Goal: Transaction & Acquisition: Purchase product/service

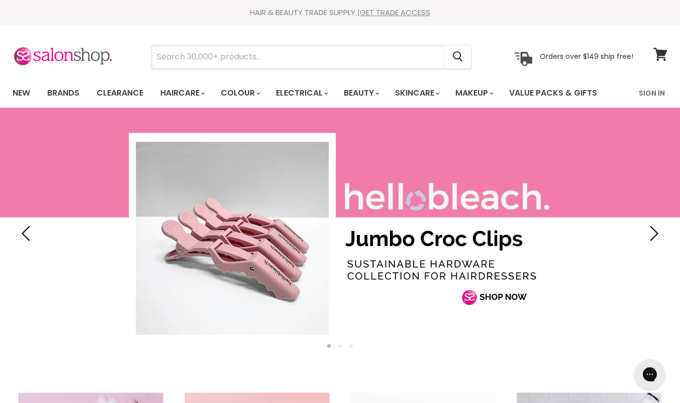
click at [266, 61] on input "Search" at bounding box center [298, 56] width 293 height 23
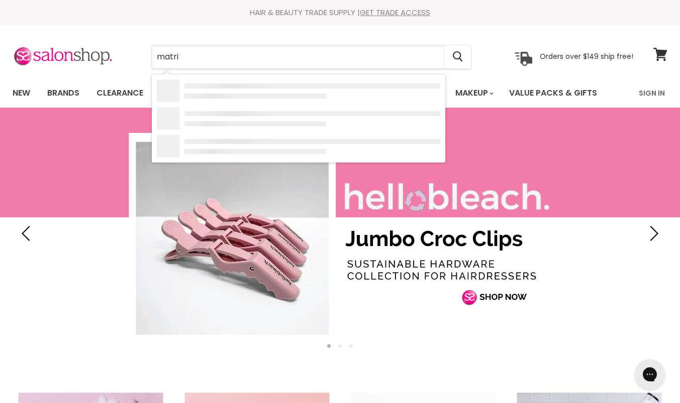
type input "matrix"
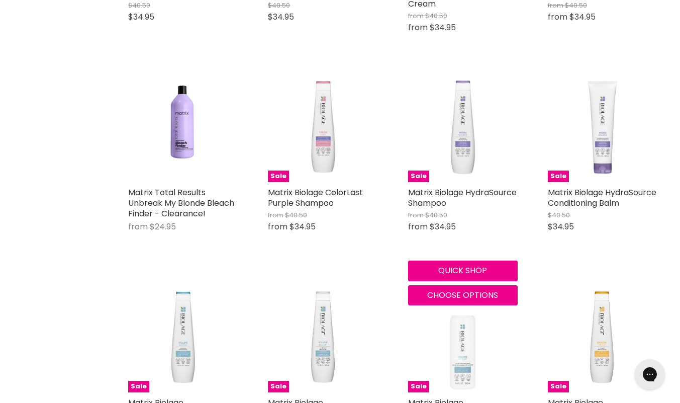
scroll to position [553, 0]
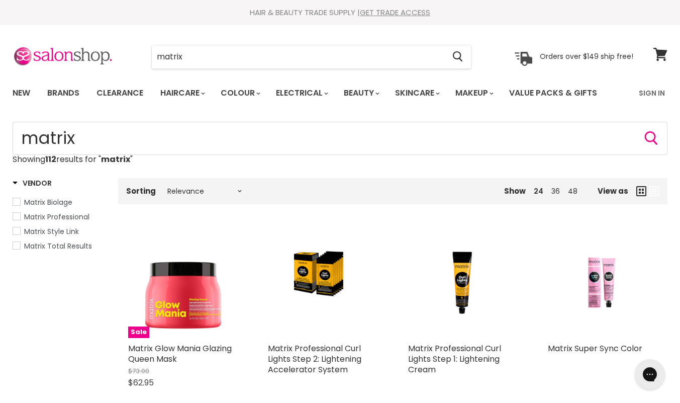
click at [33, 180] on span "Vendor" at bounding box center [32, 183] width 39 height 10
click at [212, 197] on div "Sorting Relevance Best Selling Lowest Price Highest Price Alphabetically, A-Z A…" at bounding box center [228, 191] width 220 height 18
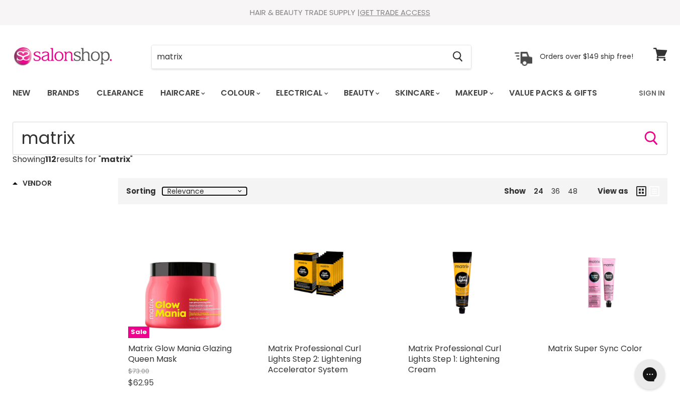
click at [225, 192] on select "Relevance Best Selling Lowest Price Highest Price Alphabetically, A-Z Alphabeti…" at bounding box center [204, 191] width 84 height 8
click at [291, 195] on div "Sorting Relevance Best Selling Lowest Price Highest Price Alphabetically, A-Z A…" at bounding box center [228, 191] width 220 height 18
click at [216, 52] on input "matrix" at bounding box center [298, 56] width 293 height 23
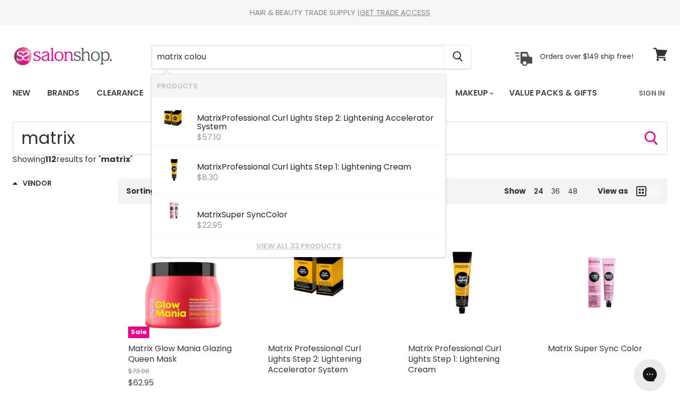
type input "matrix colour"
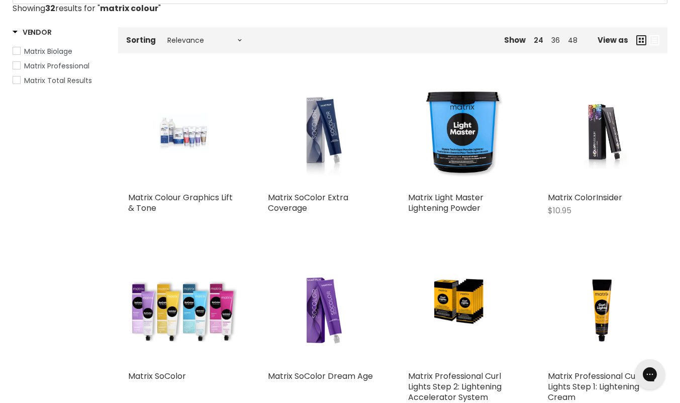
click at [338, 109] on img "Main content" at bounding box center [322, 132] width 97 height 110
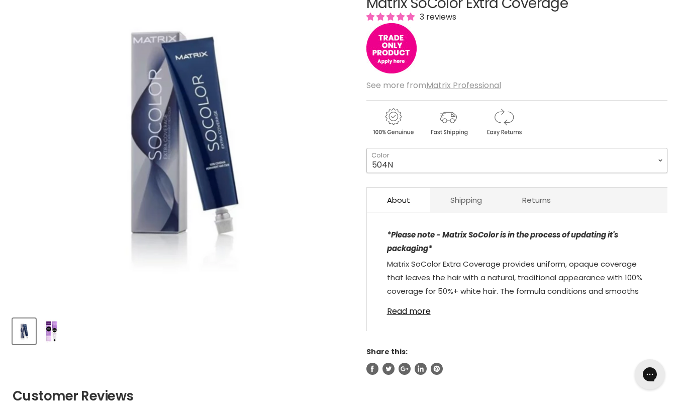
click at [542, 165] on select "504N 505N 506N 507N 508N 509N 510N 504NA 506NA 508NA 510NA 504W 506W 508W 505R" at bounding box center [516, 160] width 301 height 25
click at [646, 156] on select "504N 505N 506N 507N 508N 509N 510N 504NA 506NA 508NA 510NA 504W 506W 508W 505R" at bounding box center [516, 160] width 301 height 25
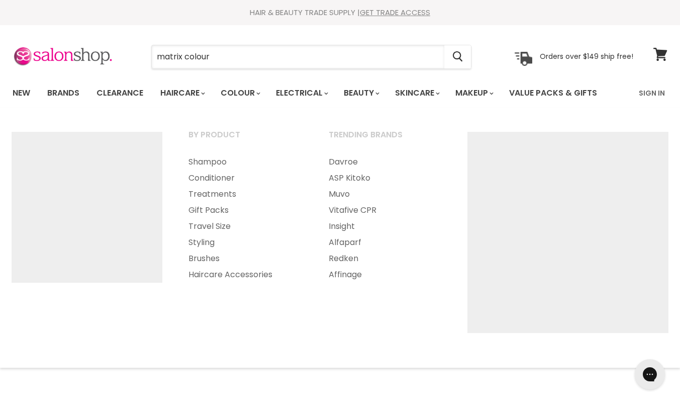
click at [228, 67] on input "matrix colour" at bounding box center [298, 56] width 293 height 23
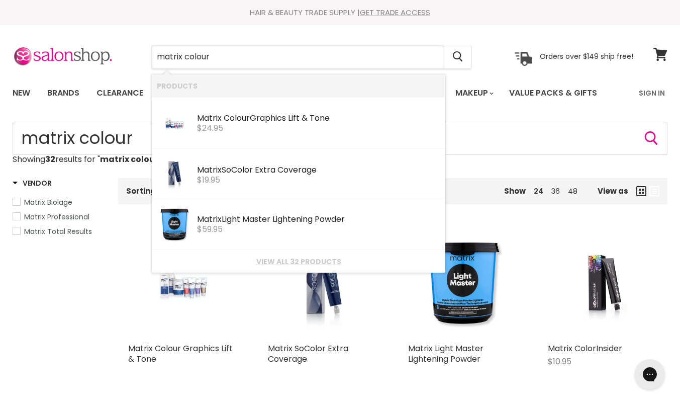
drag, startPoint x: 227, startPoint y: 62, endPoint x: 74, endPoint y: 62, distance: 152.3
click at [74, 62] on div "matrix colour Cancel Orders over $149 ship free!" at bounding box center [323, 56] width 621 height 23
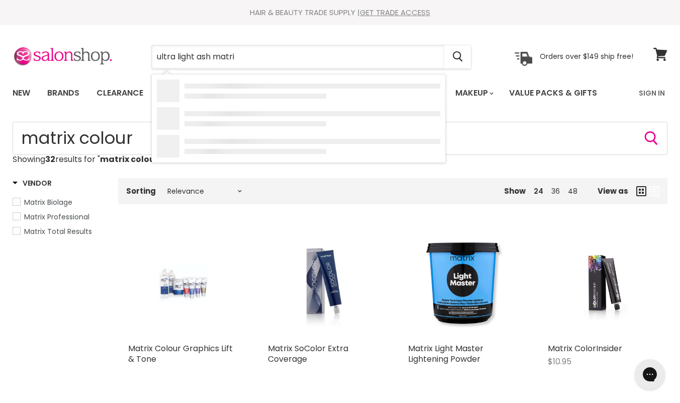
type input "ultra light ash matrix"
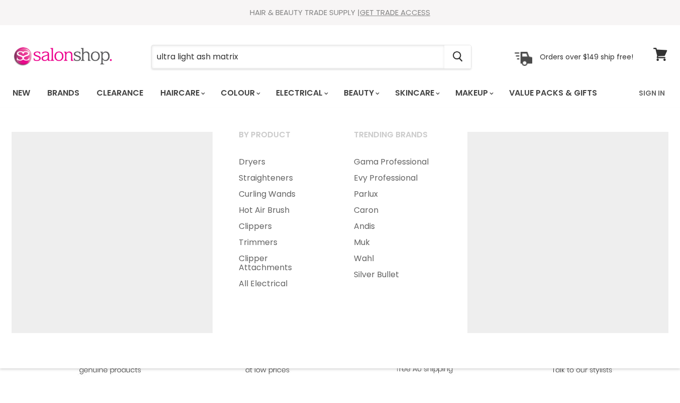
click at [276, 60] on input "ultra light ash matrix" at bounding box center [298, 56] width 293 height 23
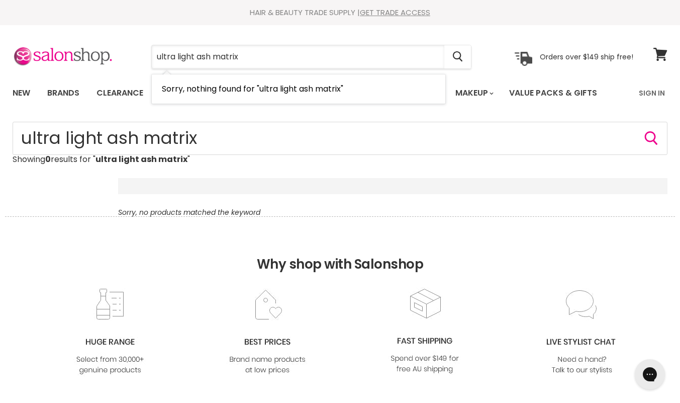
drag, startPoint x: 276, startPoint y: 60, endPoint x: 81, endPoint y: 39, distance: 196.6
click at [81, 39] on section "Menu ultra light ash matrix Cancel" at bounding box center [340, 51] width 680 height 53
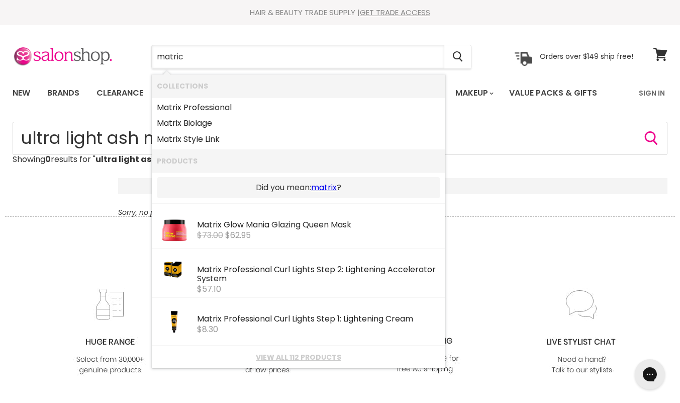
type input "matri"
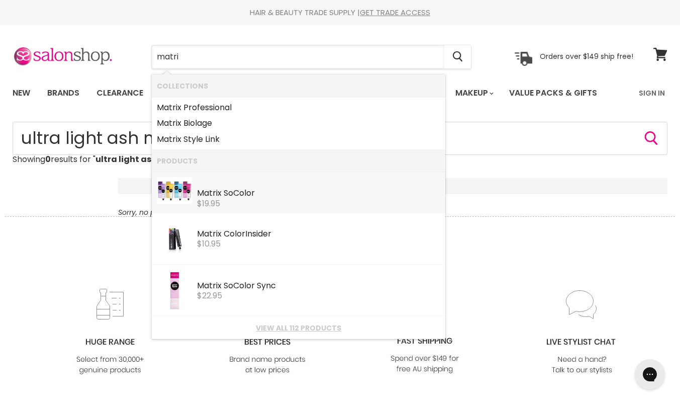
click at [263, 199] on div "$19.95" at bounding box center [318, 203] width 243 height 9
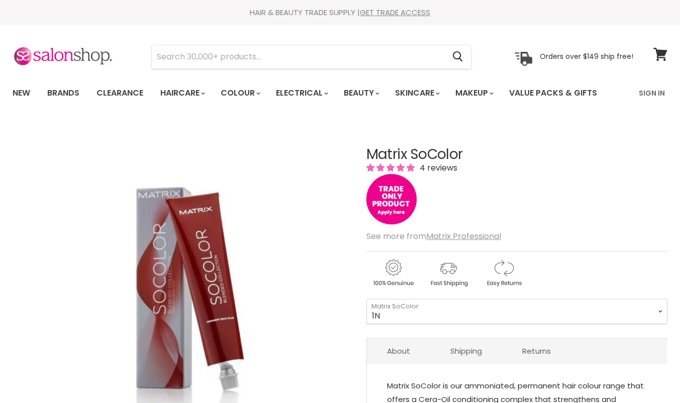
scroll to position [101, 0]
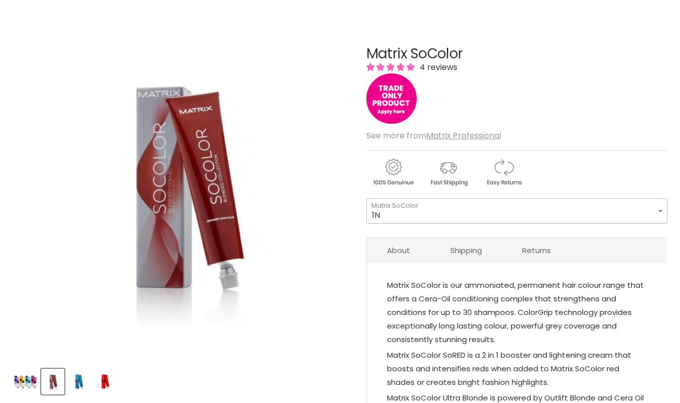
click at [465, 210] on select "1N 2N 3N 4N 5N 6N 7N 8N 10N 5NA 6NA 7NA 8NA 4A 6A" at bounding box center [516, 210] width 301 height 25
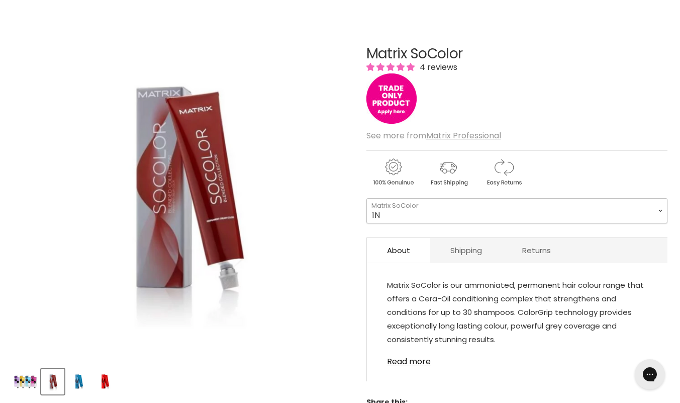
scroll to position [0, 0]
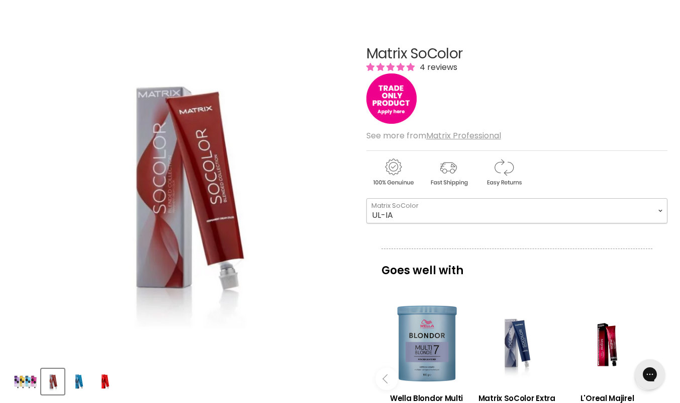
click at [366, 198] on select "1N 2N 3N 4N 5N 6N 7N 8N 10N 5NA 6NA 7NA 8NA 4A 6A" at bounding box center [516, 210] width 301 height 25
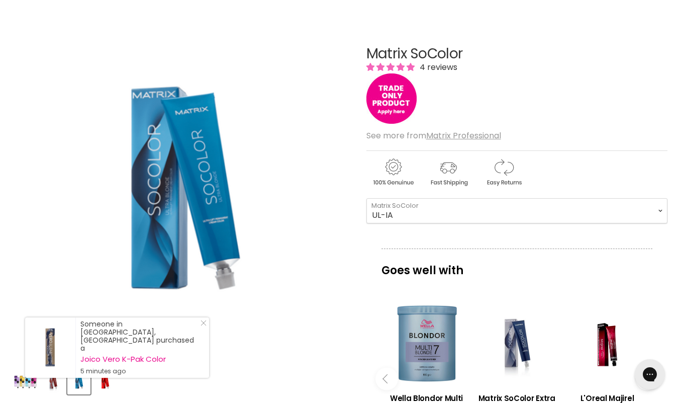
click at [203, 326] on icon "Close Icon" at bounding box center [204, 323] width 6 height 6
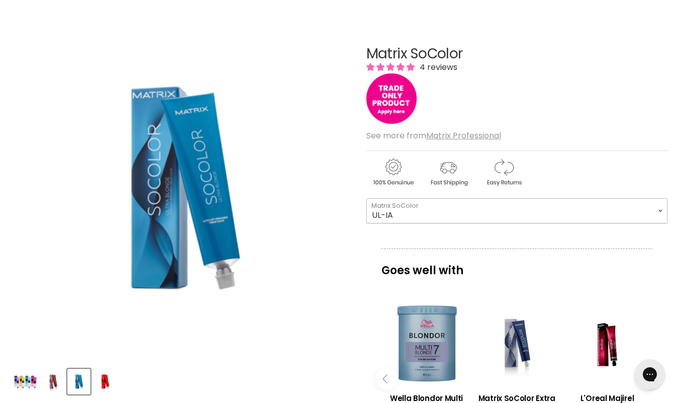
click at [559, 222] on select "1N 2N 3N 4N 5N 6N 7N 8N 10N 5NA 6NA 7NA 8NA 4A 6A" at bounding box center [516, 210] width 301 height 25
click at [366, 198] on select "1N 2N 3N 4N 5N 6N 7N 8N 10N 5NA 6NA 7NA 8NA 4A 6A" at bounding box center [516, 210] width 301 height 25
click at [462, 222] on select "1N 2N 3N 4N 5N 6N 7N 8N 10N 5NA 6NA 7NA 8NA 4A 6A" at bounding box center [516, 210] width 301 height 25
click at [366, 198] on select "1N 2N 3N 4N 5N 6N 7N 8N 10N 5NA 6NA 7NA 8NA 4A 6A" at bounding box center [516, 210] width 301 height 25
click at [423, 205] on select "1N 2N 3N 4N 5N 6N 7N 8N 10N 5NA 6NA 7NA 8NA 4A 6A" at bounding box center [516, 210] width 301 height 25
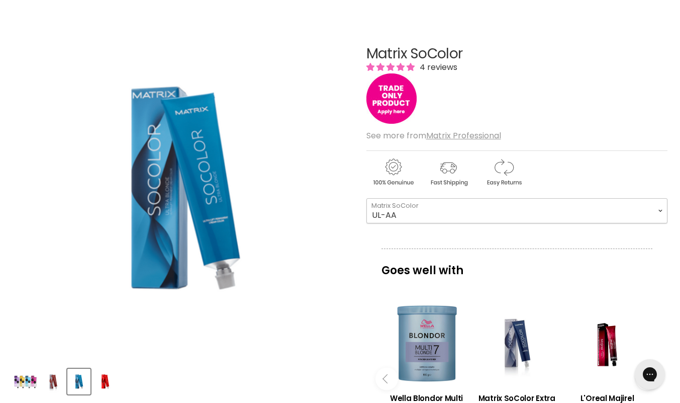
click at [366, 198] on select "1N 2N 3N 4N 5N 6N 7N 8N 10N 5NA 6NA 7NA 8NA 4A 6A" at bounding box center [516, 210] width 301 height 25
click at [436, 208] on select "1N 2N 3N 4N 5N 6N 7N 8N 10N 5NA 6NA 7NA 8NA 4A 6A" at bounding box center [516, 210] width 301 height 25
click at [366, 198] on select "1N 2N 3N 4N 5N 6N 7N 8N 10N 5NA 6NA 7NA 8NA 4A 6A" at bounding box center [516, 210] width 301 height 25
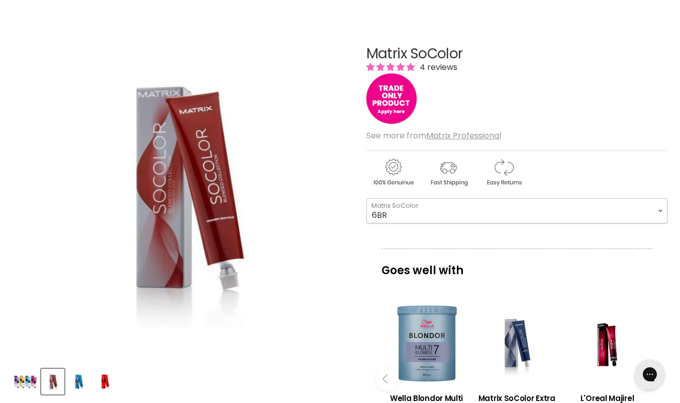
click at [442, 206] on select "1N 2N 3N 4N 5N 6N 7N 8N 10N 5NA 6NA 7NA 8NA 4A 6A" at bounding box center [516, 210] width 301 height 25
click at [366, 198] on select "1N 2N 3N 4N 5N 6N 7N 8N 10N 5NA 6NA 7NA 8NA 4A 6A" at bounding box center [516, 210] width 301 height 25
select select "UL-A+"
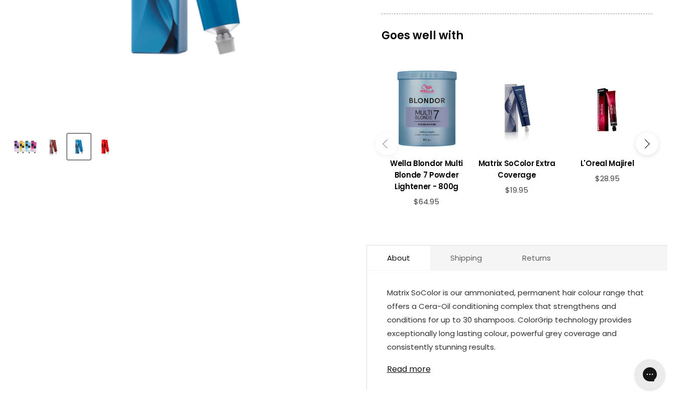
scroll to position [402, 0]
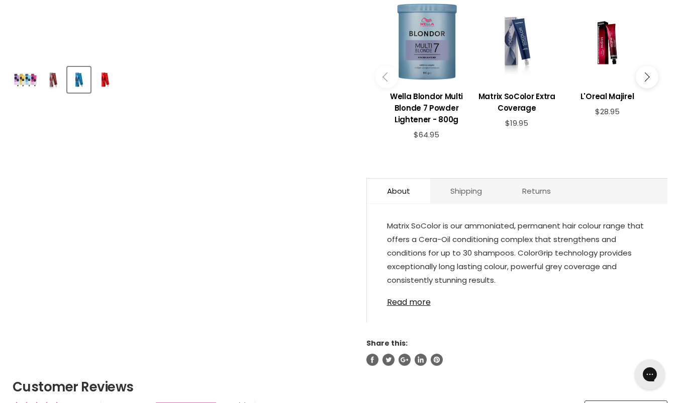
click at [405, 306] on link "Read more" at bounding box center [517, 299] width 260 height 15
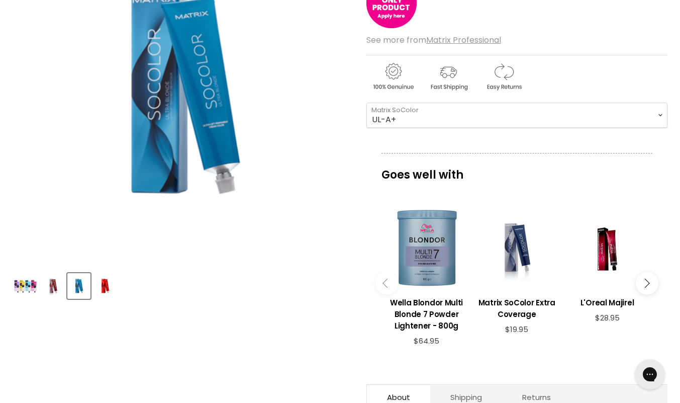
scroll to position [201, 0]
